Goal: Check status: Check status

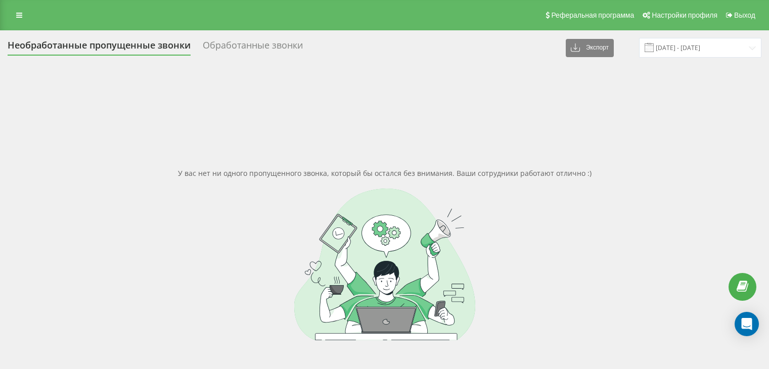
click at [18, 15] on icon at bounding box center [19, 15] width 6 height 7
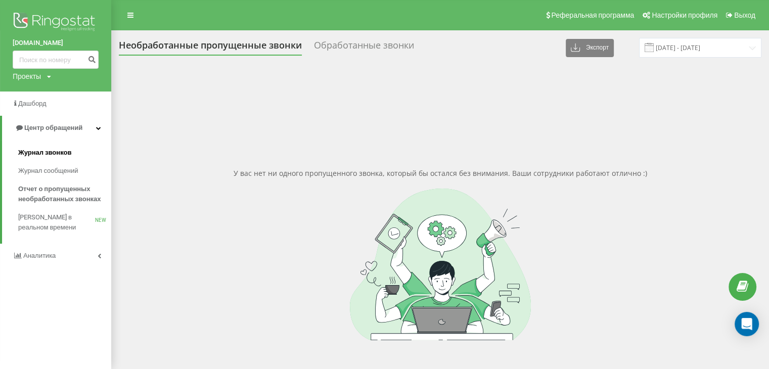
click at [40, 149] on span "Журнал звонков" at bounding box center [44, 153] width 53 height 10
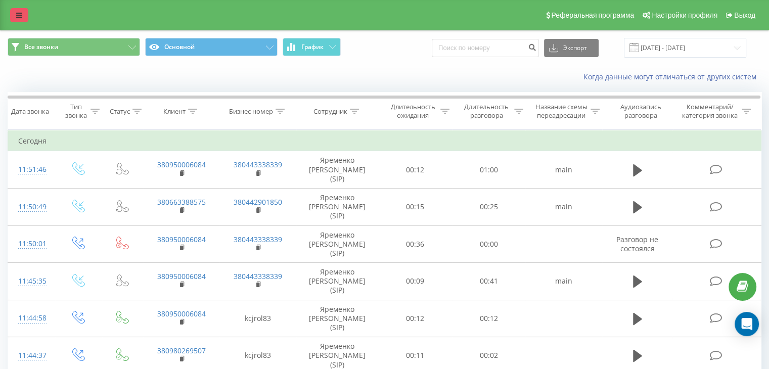
click at [17, 15] on icon at bounding box center [19, 15] width 6 height 7
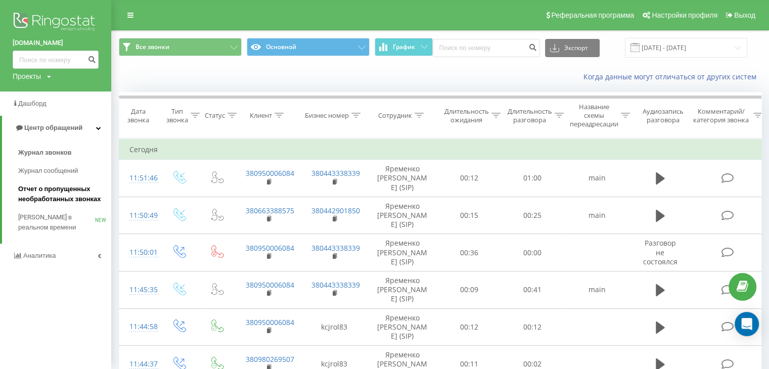
click at [57, 195] on span "Отчет о пропущенных необработанных звонках" at bounding box center [62, 194] width 88 height 20
